Goal: Find specific page/section: Find specific page/section

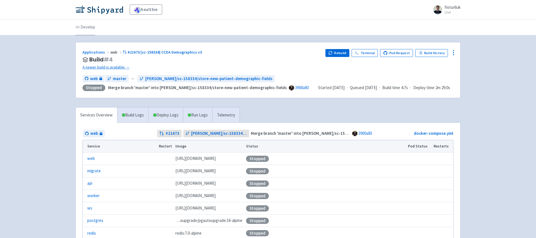
click at [86, 28] on link "Develop" at bounding box center [85, 27] width 20 height 16
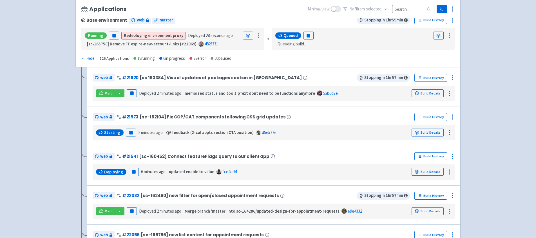
scroll to position [89, 0]
